Goal: Book appointment/travel/reservation

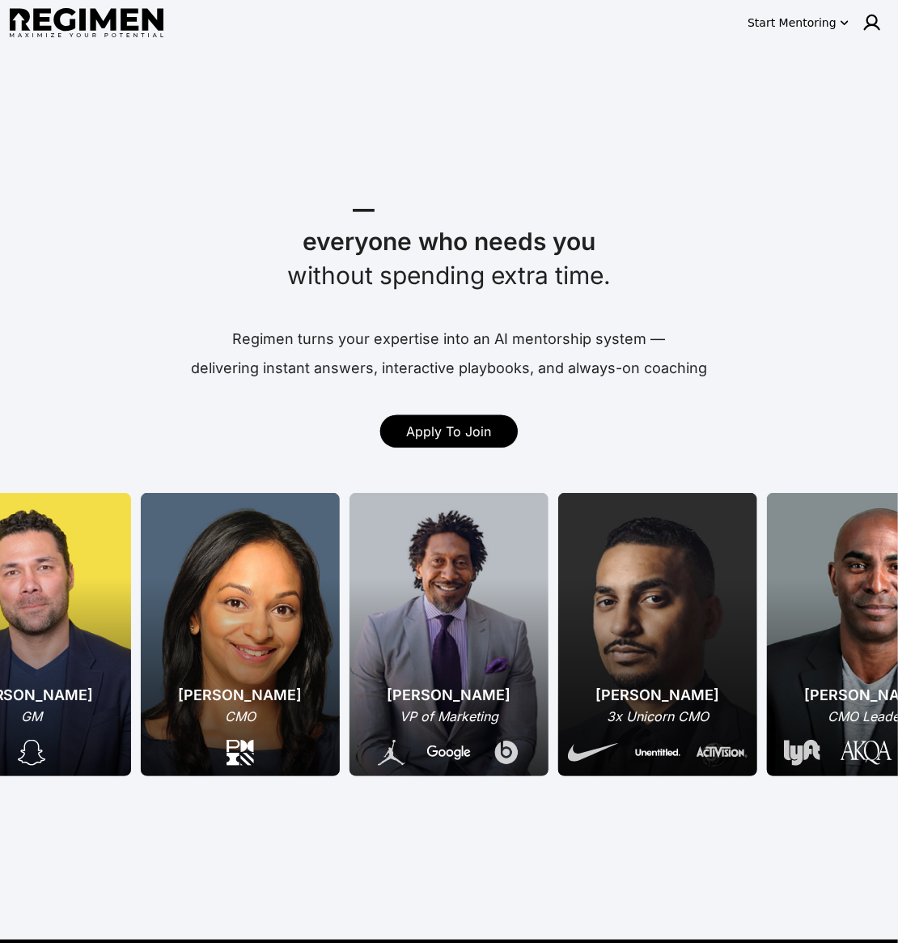
click at [91, 27] on img at bounding box center [87, 23] width 154 height 30
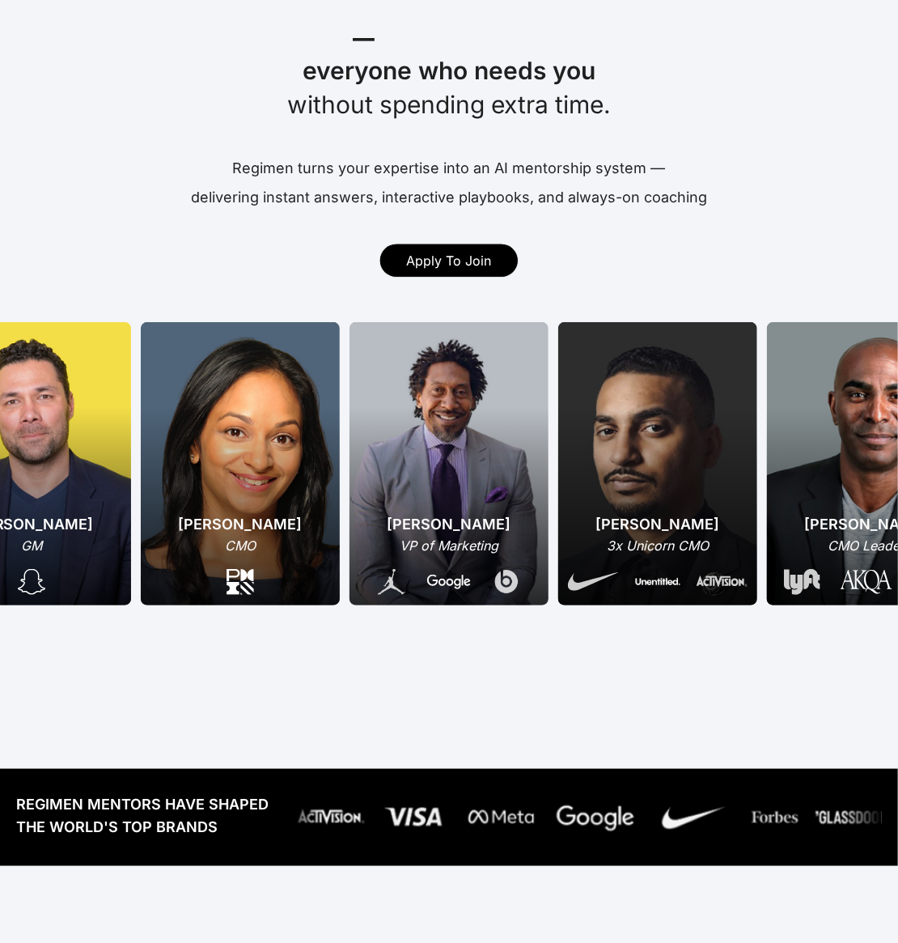
scroll to position [282, 0]
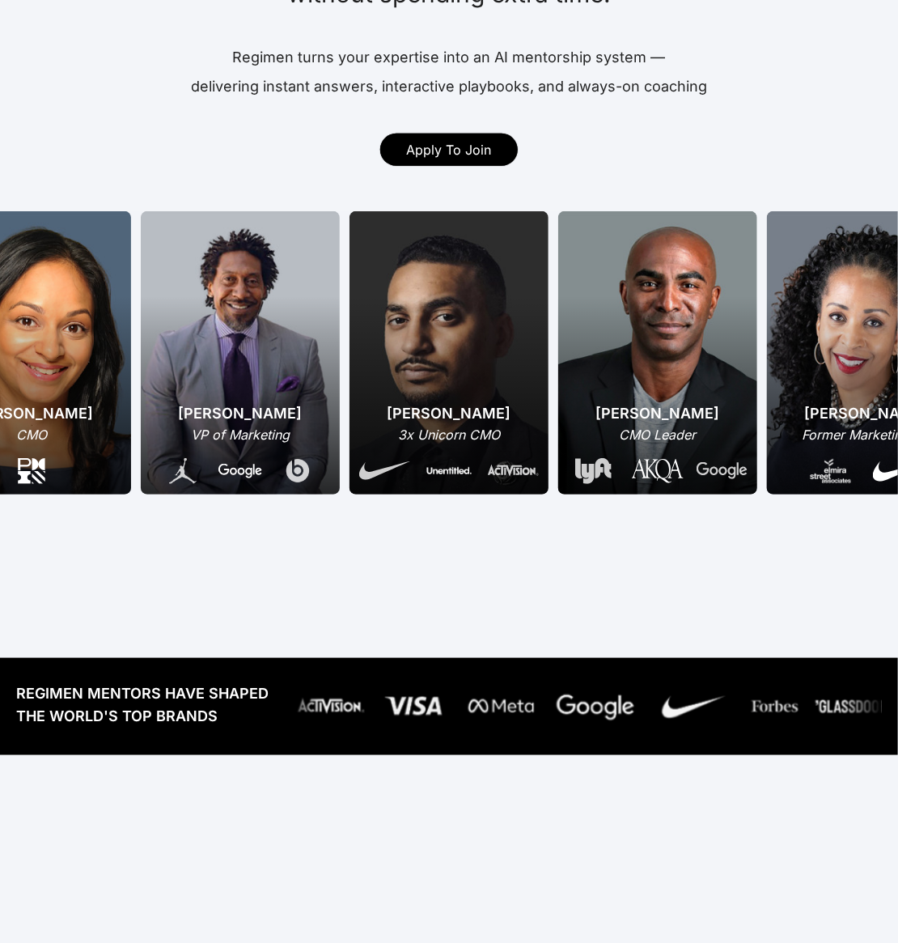
click at [413, 411] on div "Pameka Neferkara Former Marketing VP Matt McGowan GM Menaka Gopinath CMO Daryl …" at bounding box center [202, 352] width 1394 height 283
click at [222, 416] on div "[PERSON_NAME]" at bounding box center [240, 413] width 159 height 23
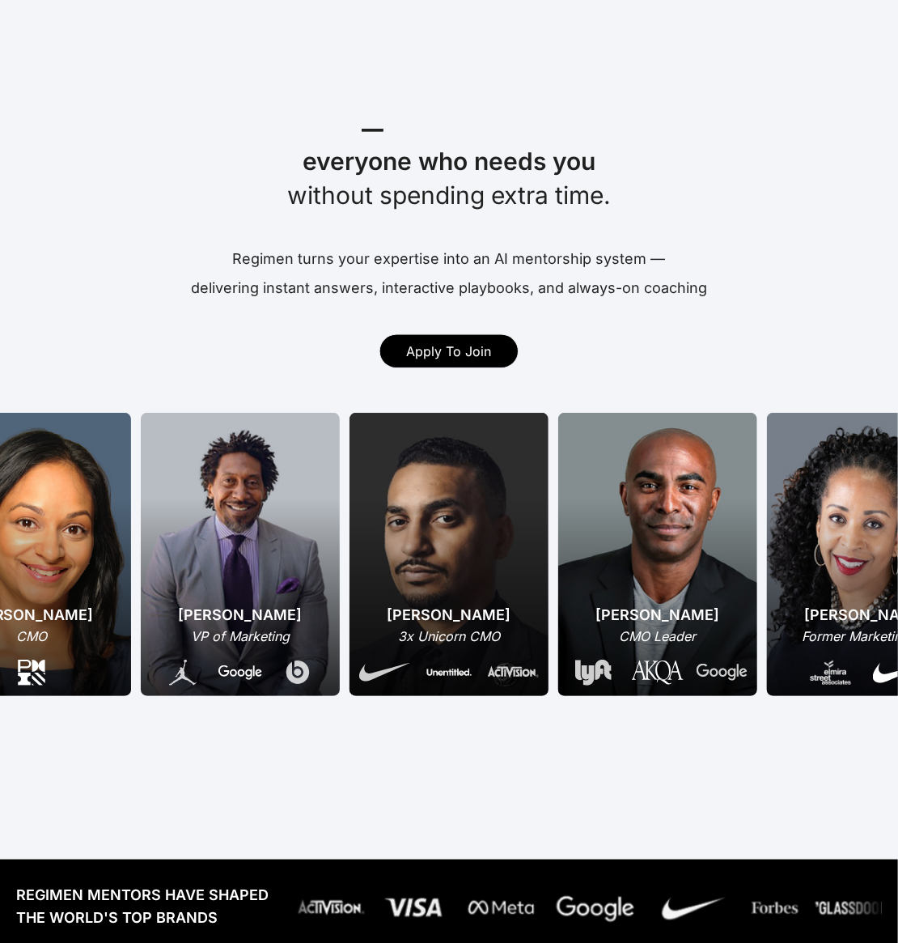
scroll to position [0, 0]
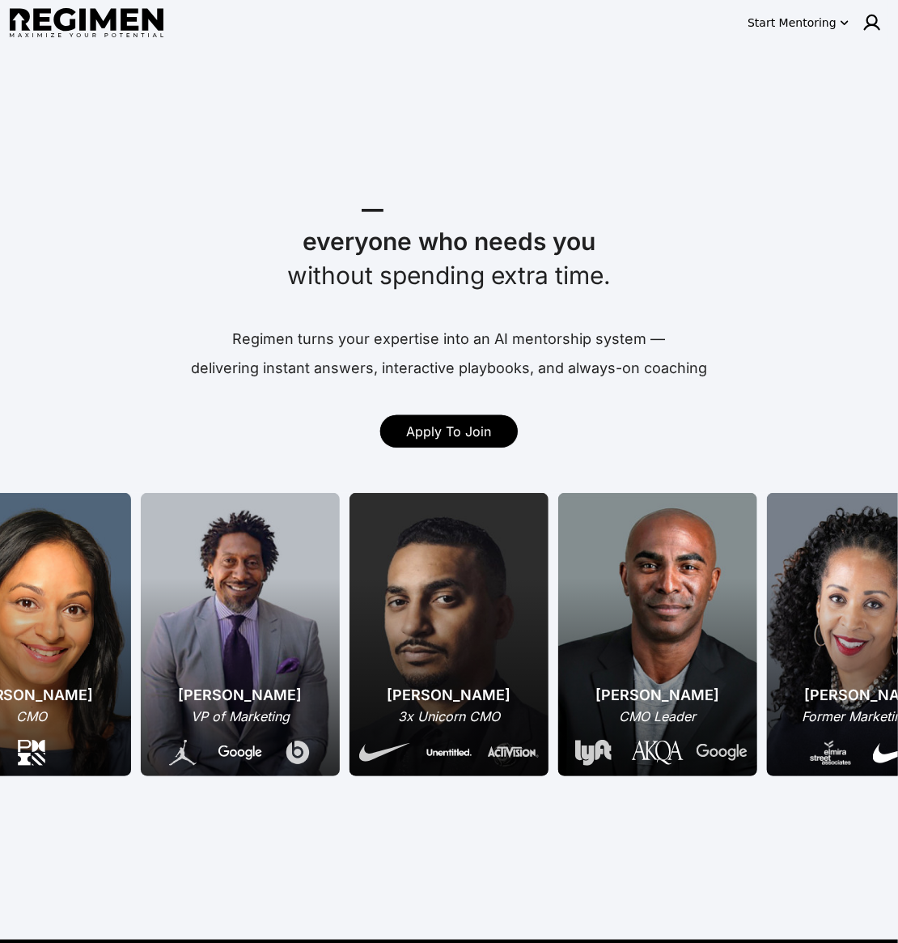
click at [842, 23] on icon "button" at bounding box center [845, 23] width 16 height 16
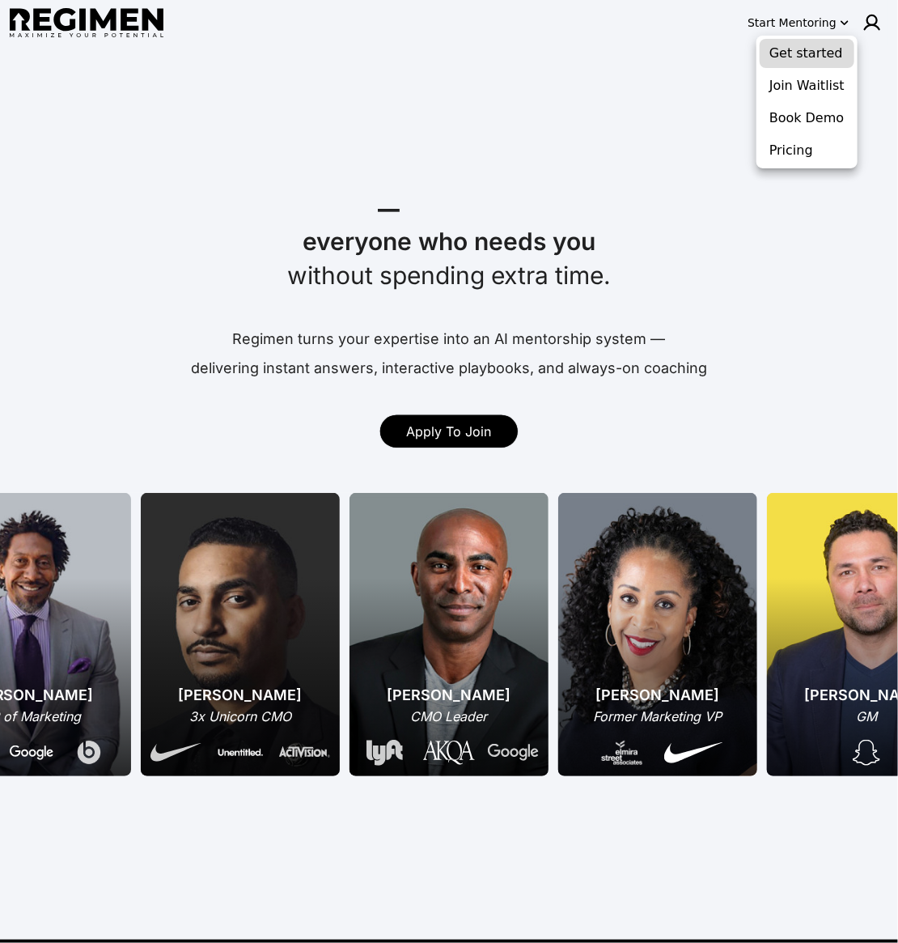
click at [829, 53] on button "Get started" at bounding box center [807, 53] width 95 height 29
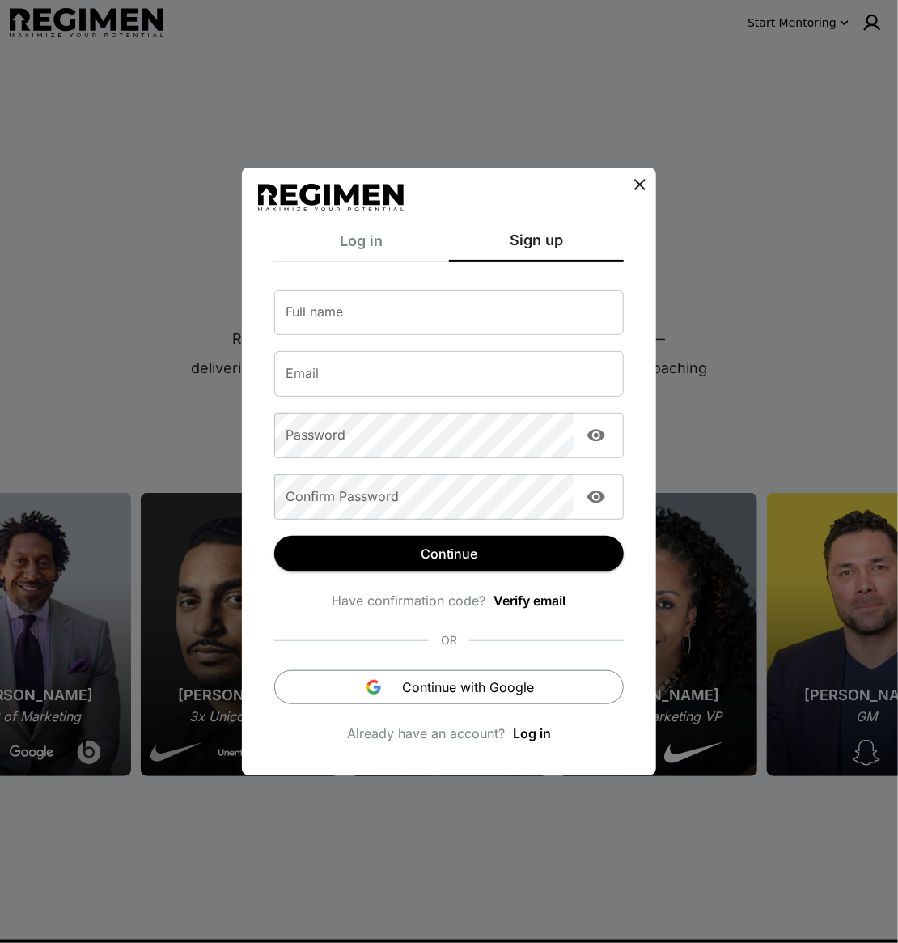
click at [642, 187] on icon at bounding box center [639, 184] width 19 height 19
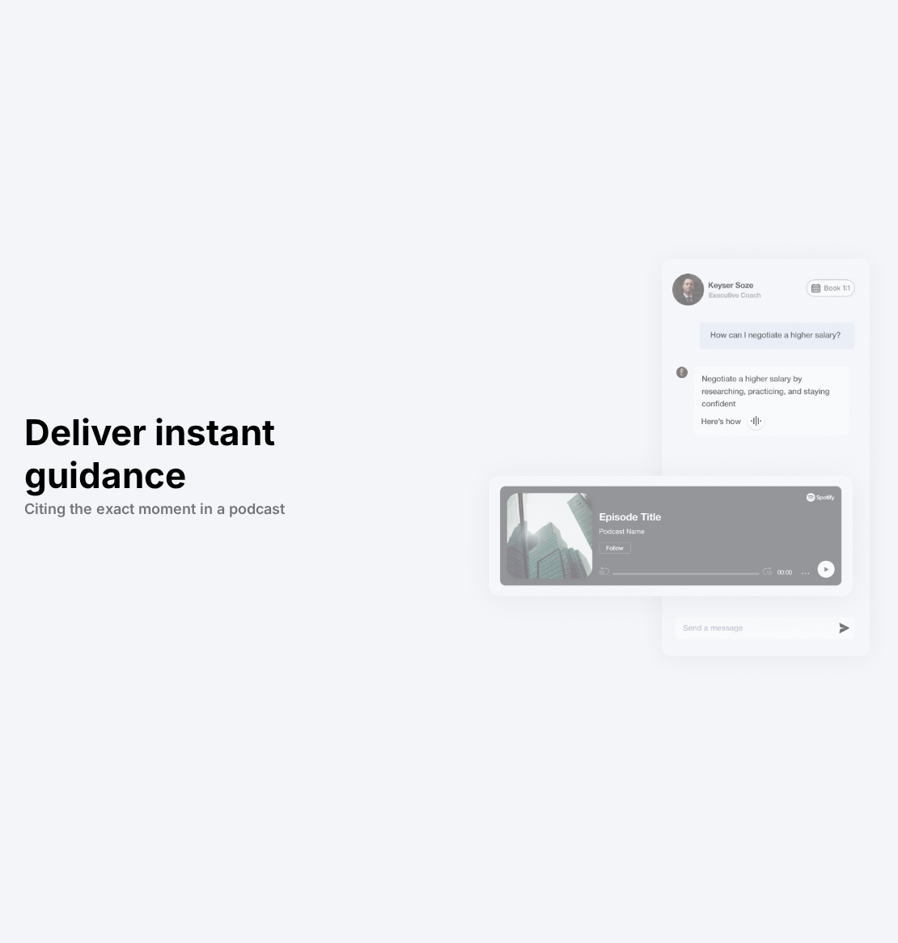
scroll to position [2522, 0]
click at [353, 577] on div "Deliver instant guidance Citing the exact section in a book or document" at bounding box center [232, 936] width 414 height 943
click at [240, 494] on div "Deliver instant guidance Citing the exact section in a book or document" at bounding box center [232, 936] width 414 height 943
click at [166, 521] on div "Deliver instant guidance Citing the exact section in a book or document" at bounding box center [232, 936] width 414 height 943
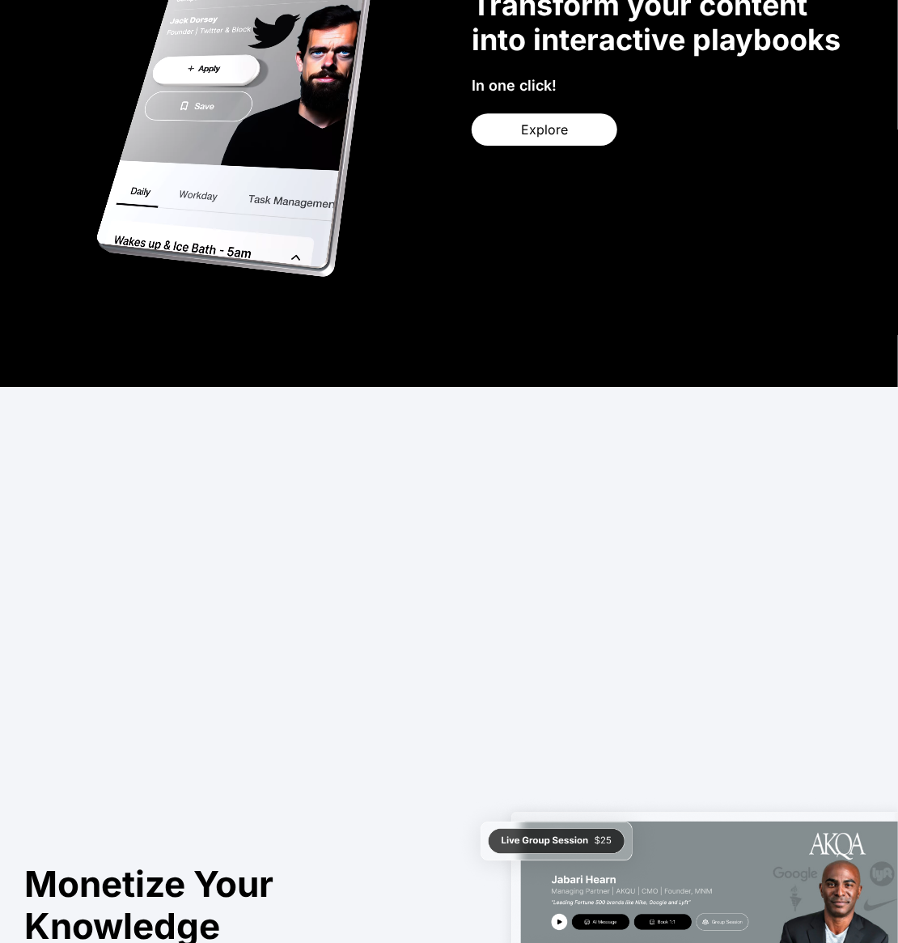
scroll to position [4185, 0]
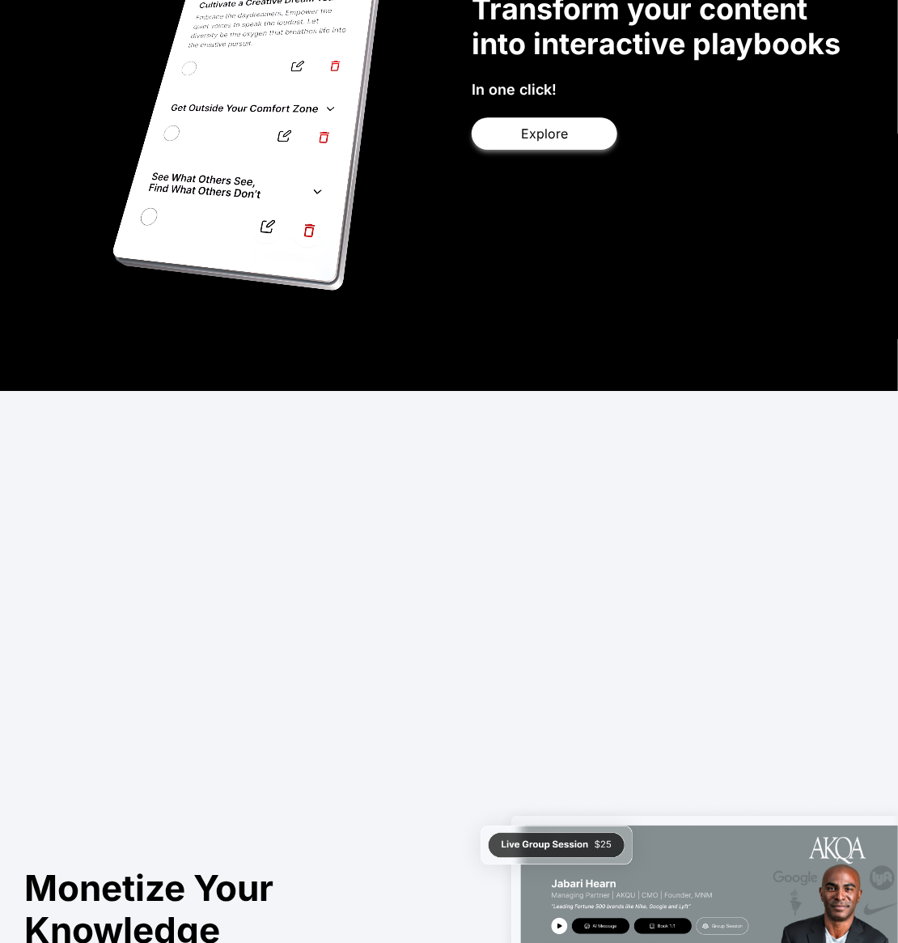
click at [512, 117] on button "Explore" at bounding box center [545, 133] width 146 height 32
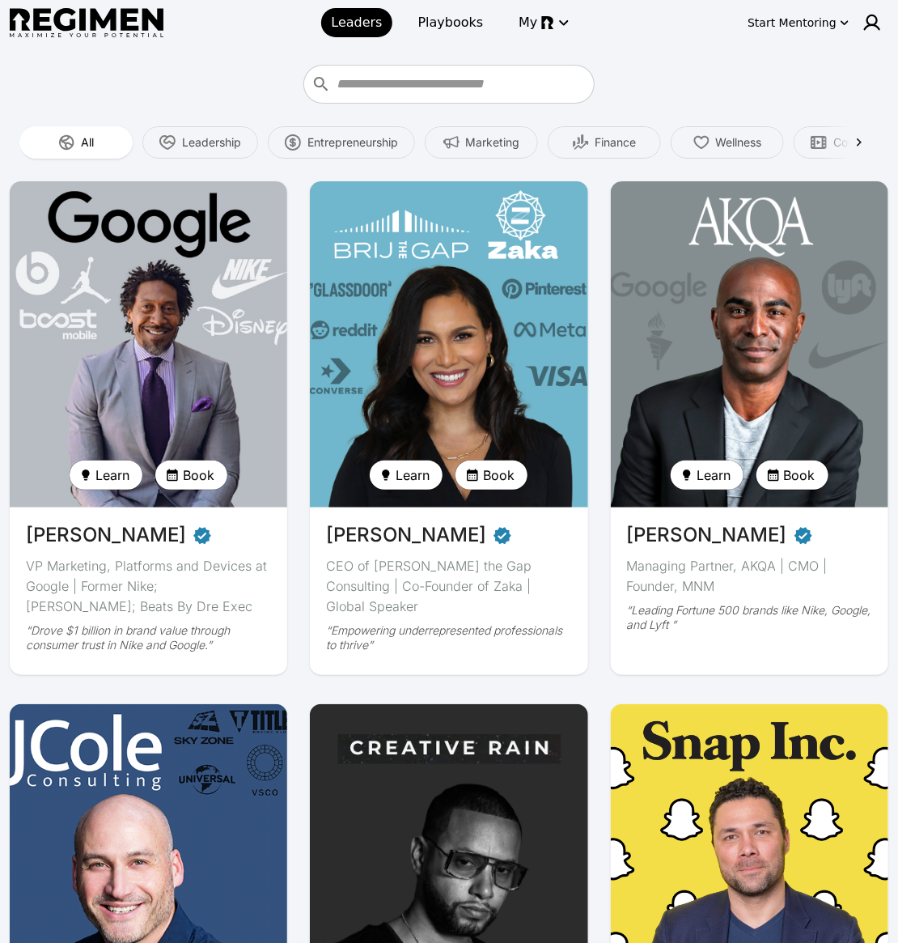
click at [776, 476] on icon "button" at bounding box center [773, 475] width 15 height 15
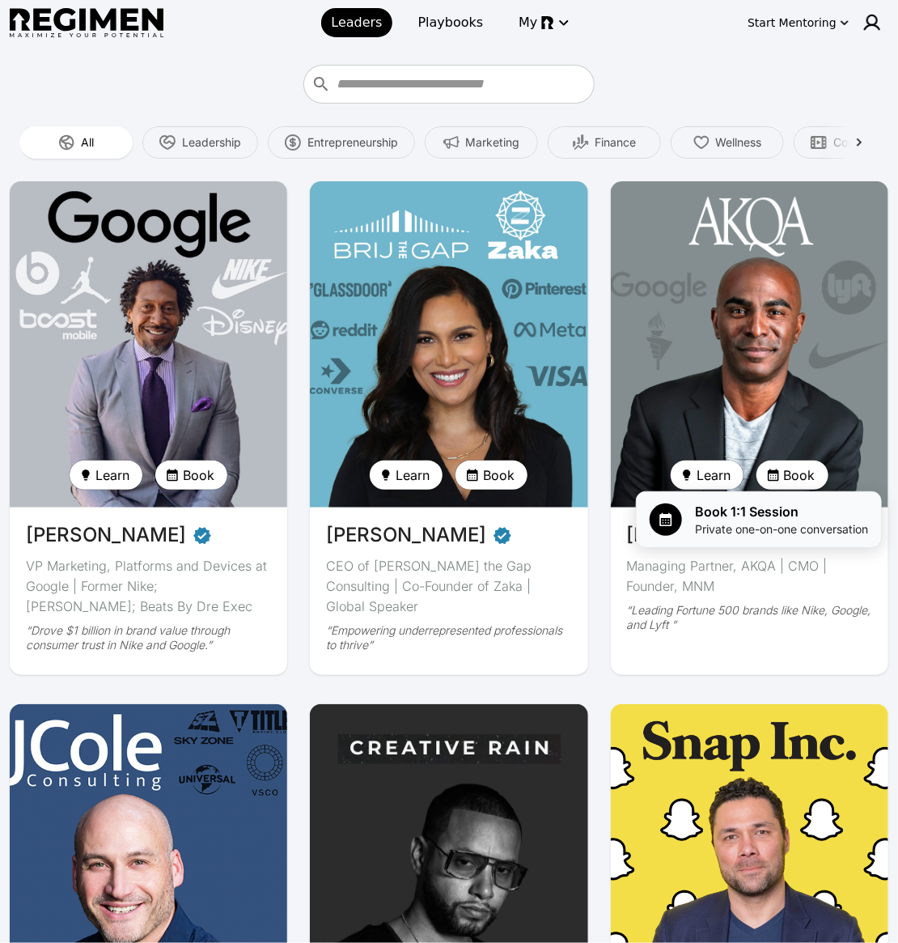
click at [747, 515] on span "Book 1:1 Session" at bounding box center [781, 511] width 173 height 19
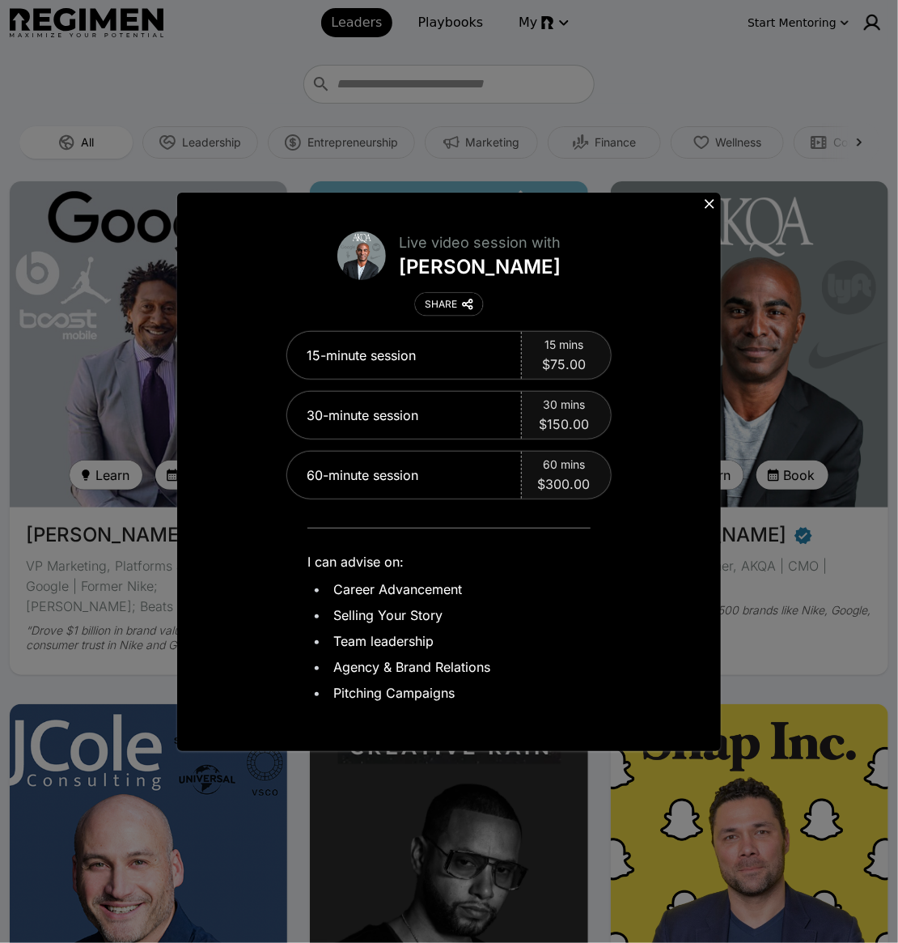
click at [711, 198] on icon at bounding box center [710, 204] width 16 height 16
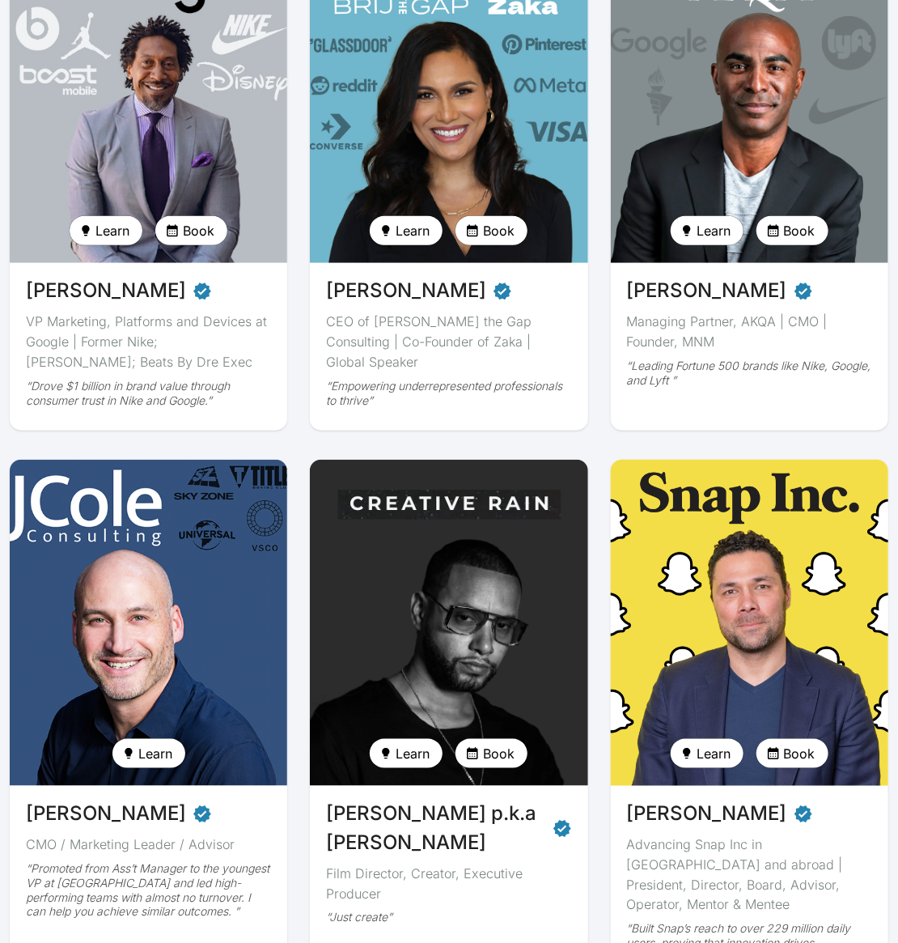
scroll to position [485, 0]
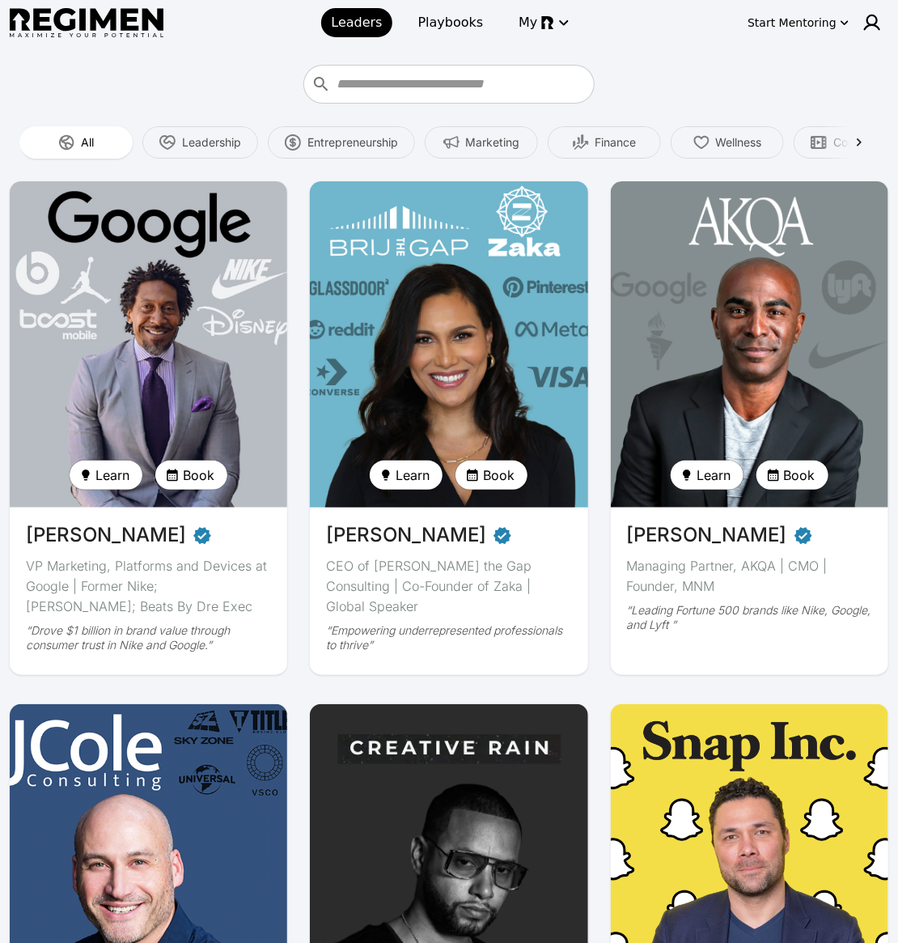
click at [428, 597] on div "[PERSON_NAME] CEO of [PERSON_NAME] the Gap Consulting | Co-Founder of Zaka | Gl…" at bounding box center [449, 591] width 278 height 168
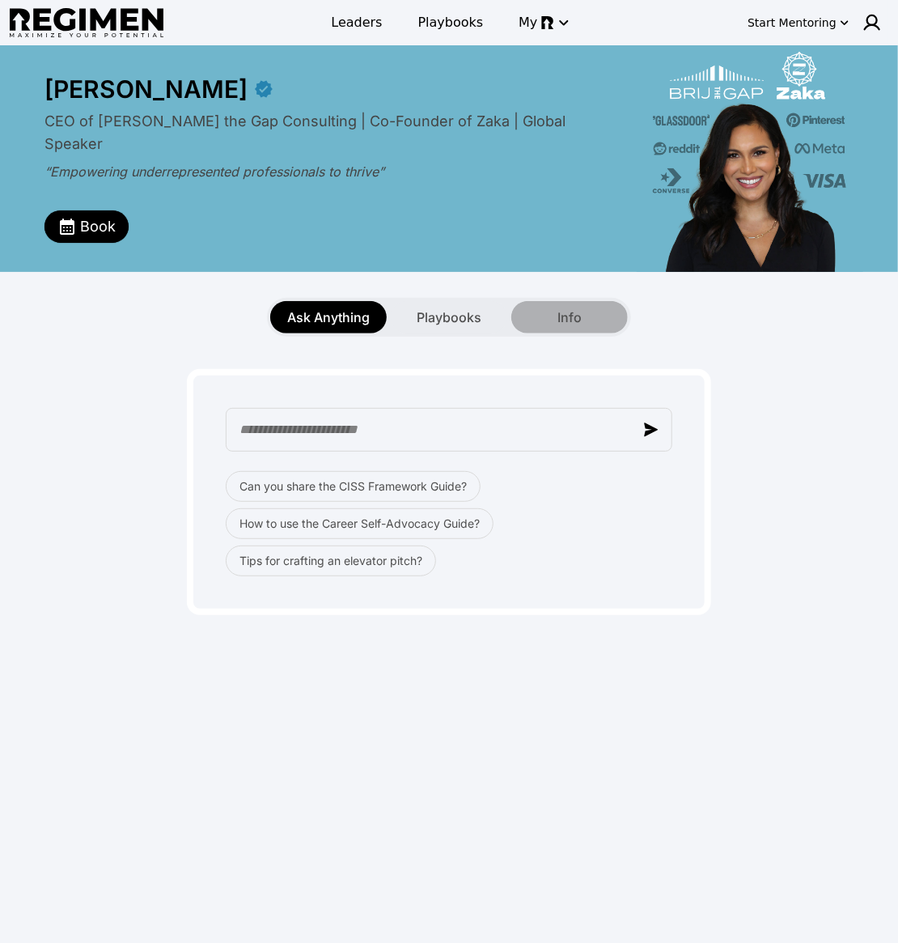
click at [569, 326] on span "Info" at bounding box center [570, 317] width 24 height 19
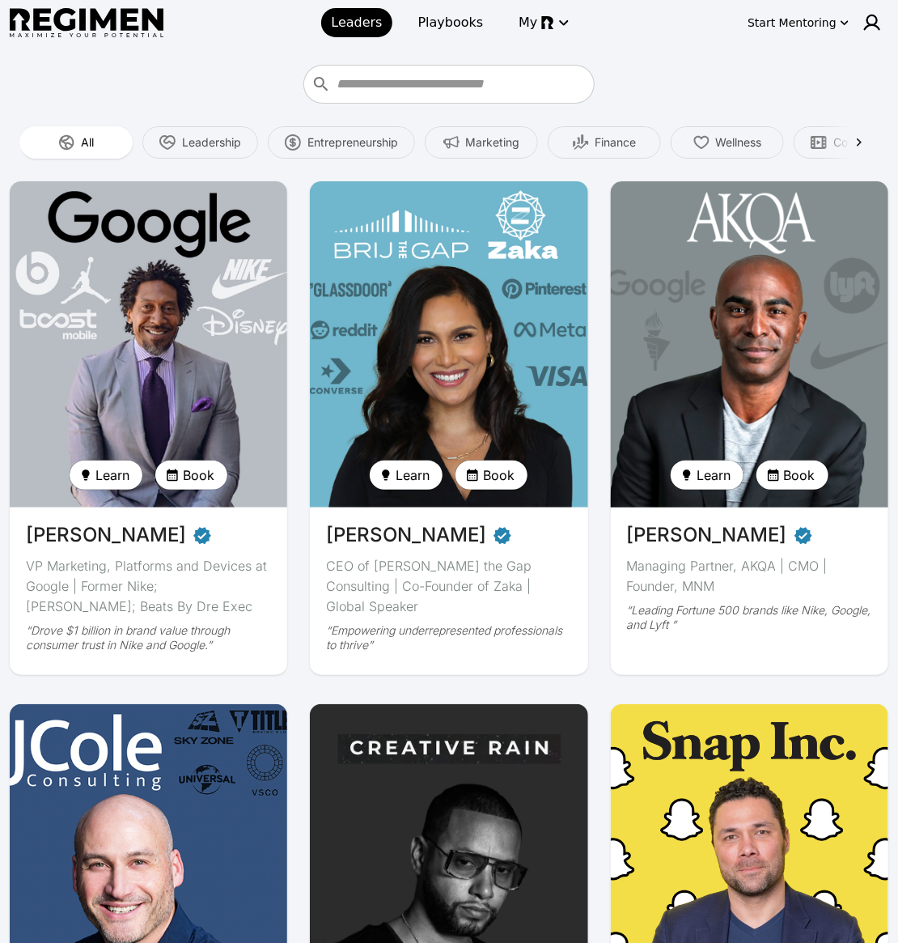
click at [750, 330] on img at bounding box center [750, 344] width 286 height 336
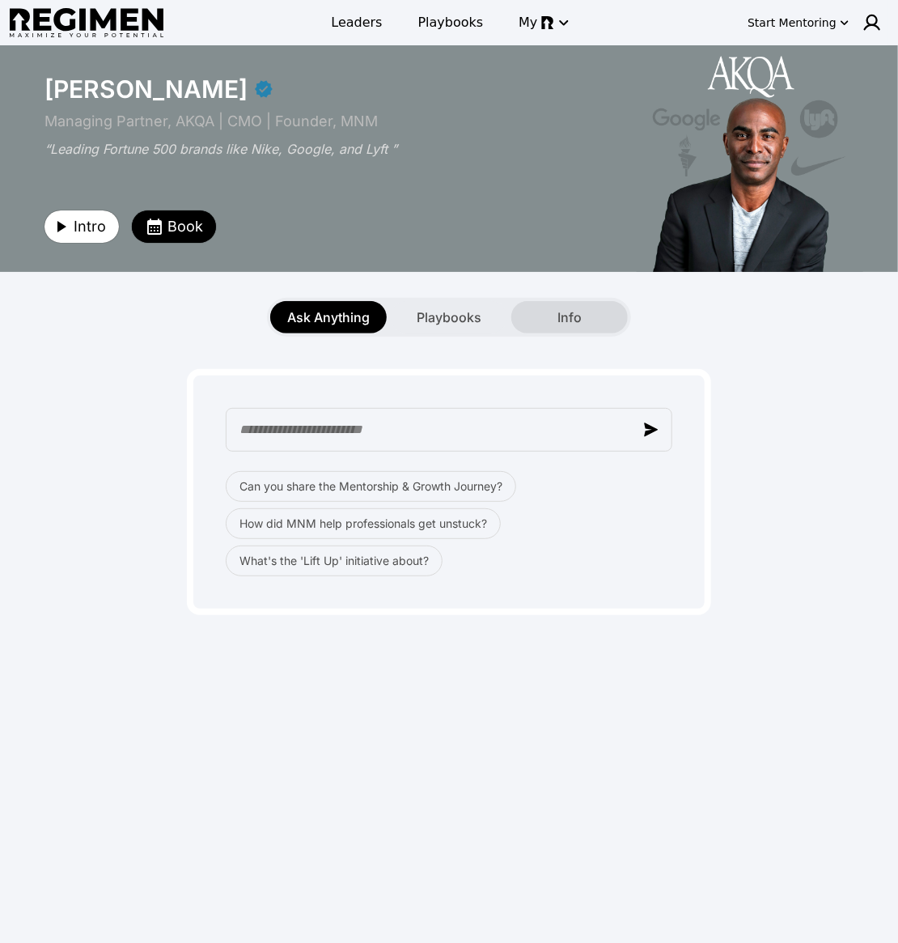
click at [549, 318] on div "Info" at bounding box center [569, 317] width 117 height 32
